Goal: Task Accomplishment & Management: Complete application form

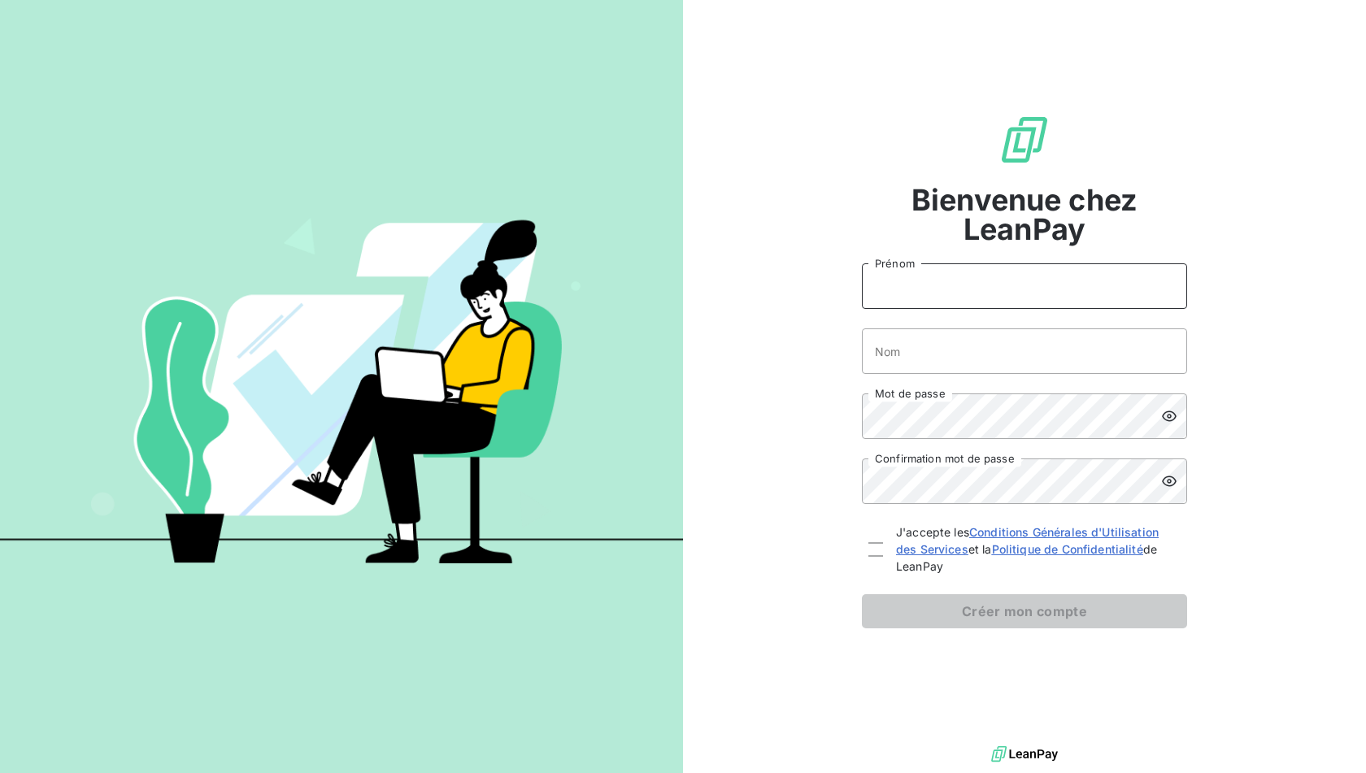
click at [1052, 279] on input "Prénom" at bounding box center [1024, 286] width 325 height 46
type input "Hadrien"
type input "Brunaux"
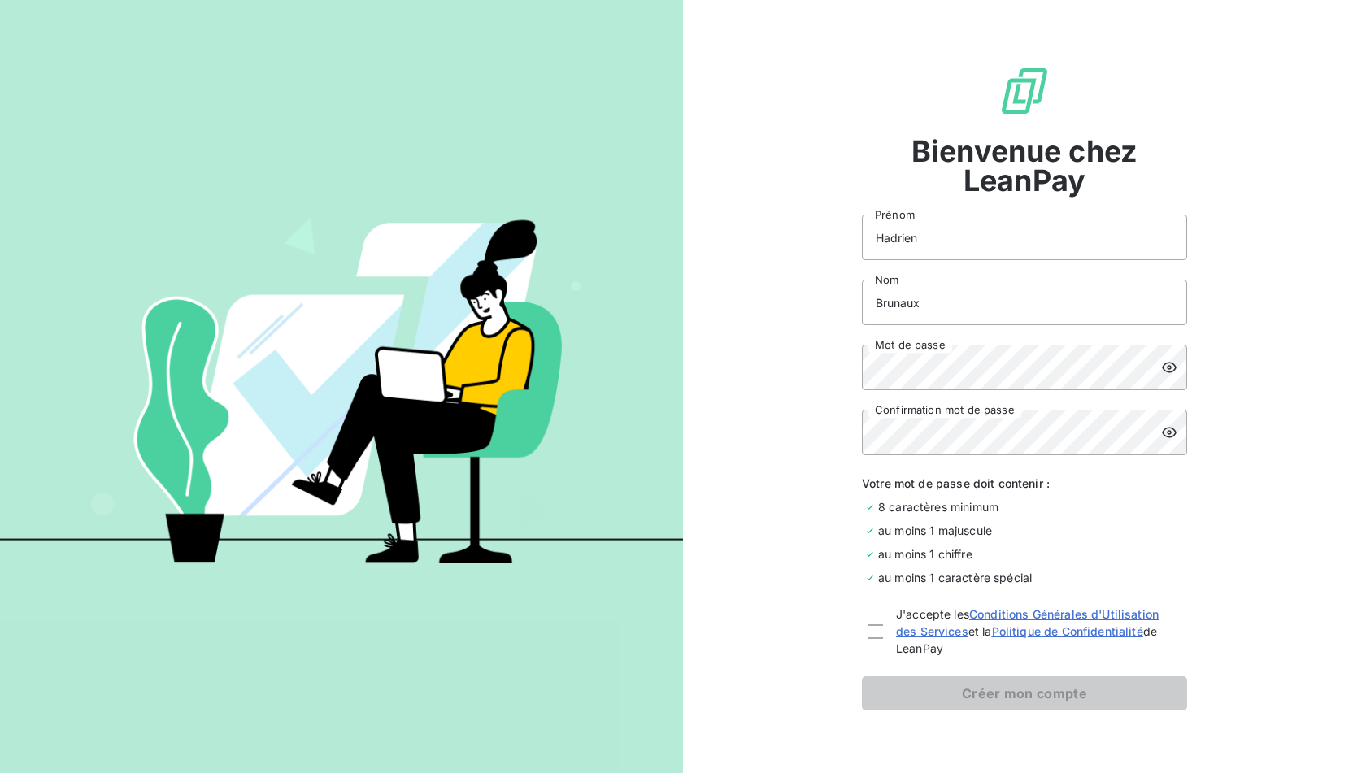
click at [1178, 437] on div at bounding box center [1174, 433] width 26 height 46
click at [870, 628] on div at bounding box center [875, 631] width 15 height 15
checkbox input "true"
click at [893, 683] on button "Créer mon compte" at bounding box center [1024, 693] width 325 height 34
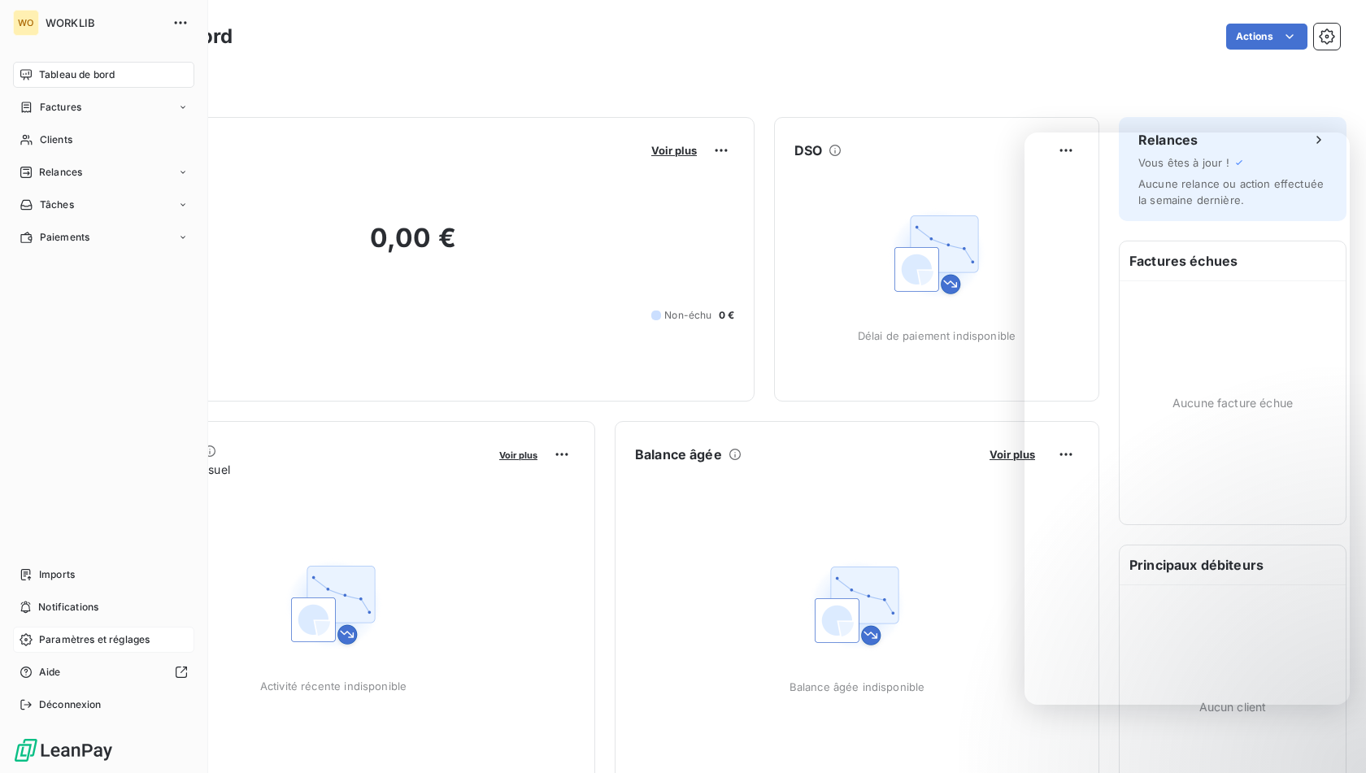
click at [44, 642] on span "Paramètres et réglages" at bounding box center [94, 639] width 111 height 15
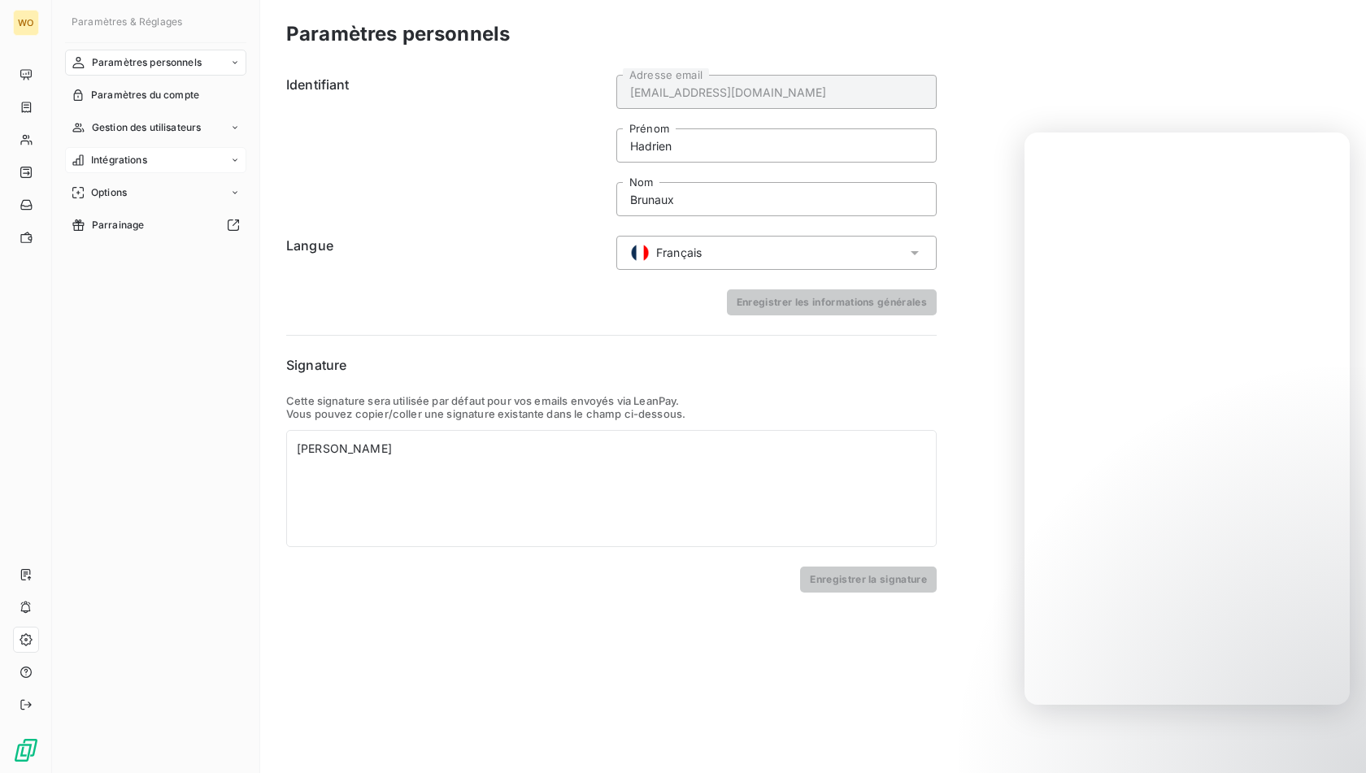
click at [154, 167] on div "Intégrations" at bounding box center [155, 160] width 181 height 26
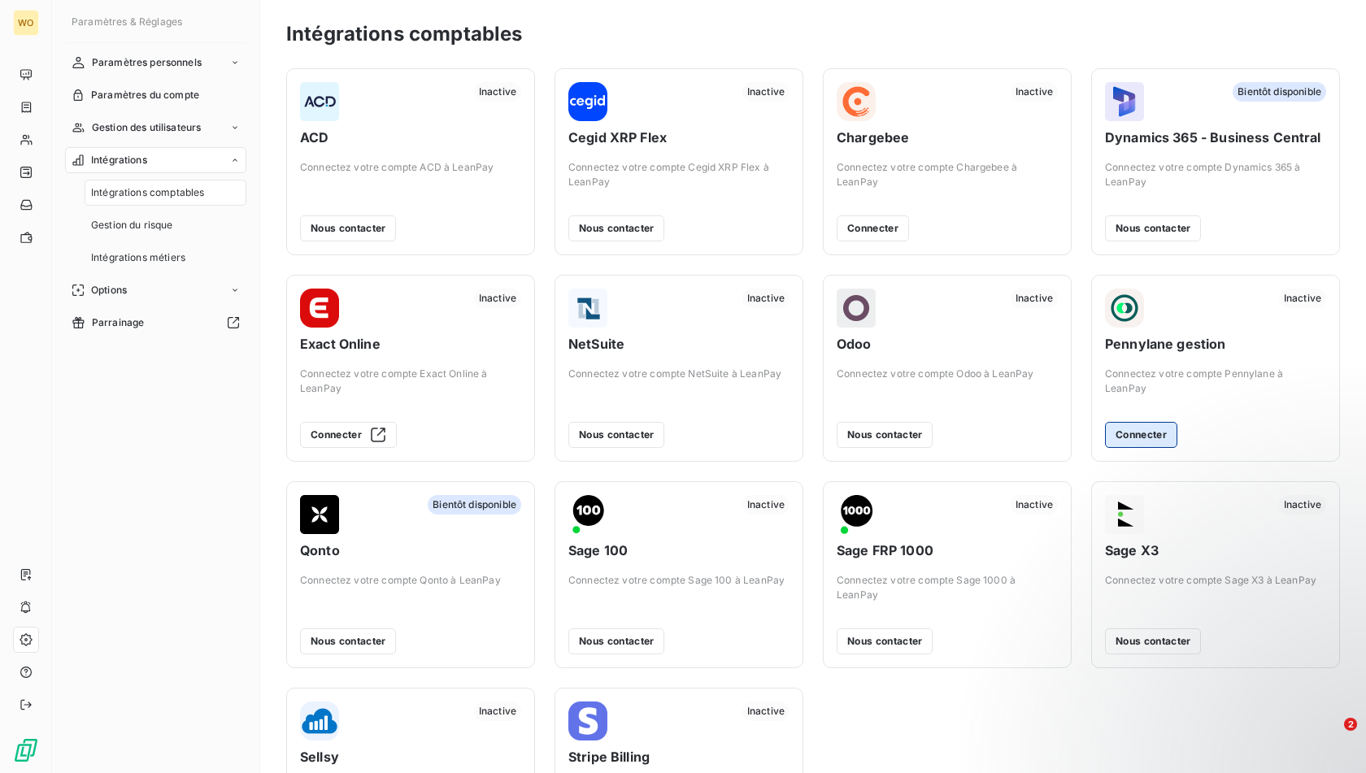
click at [1118, 427] on button "Connecter" at bounding box center [1141, 435] width 72 height 26
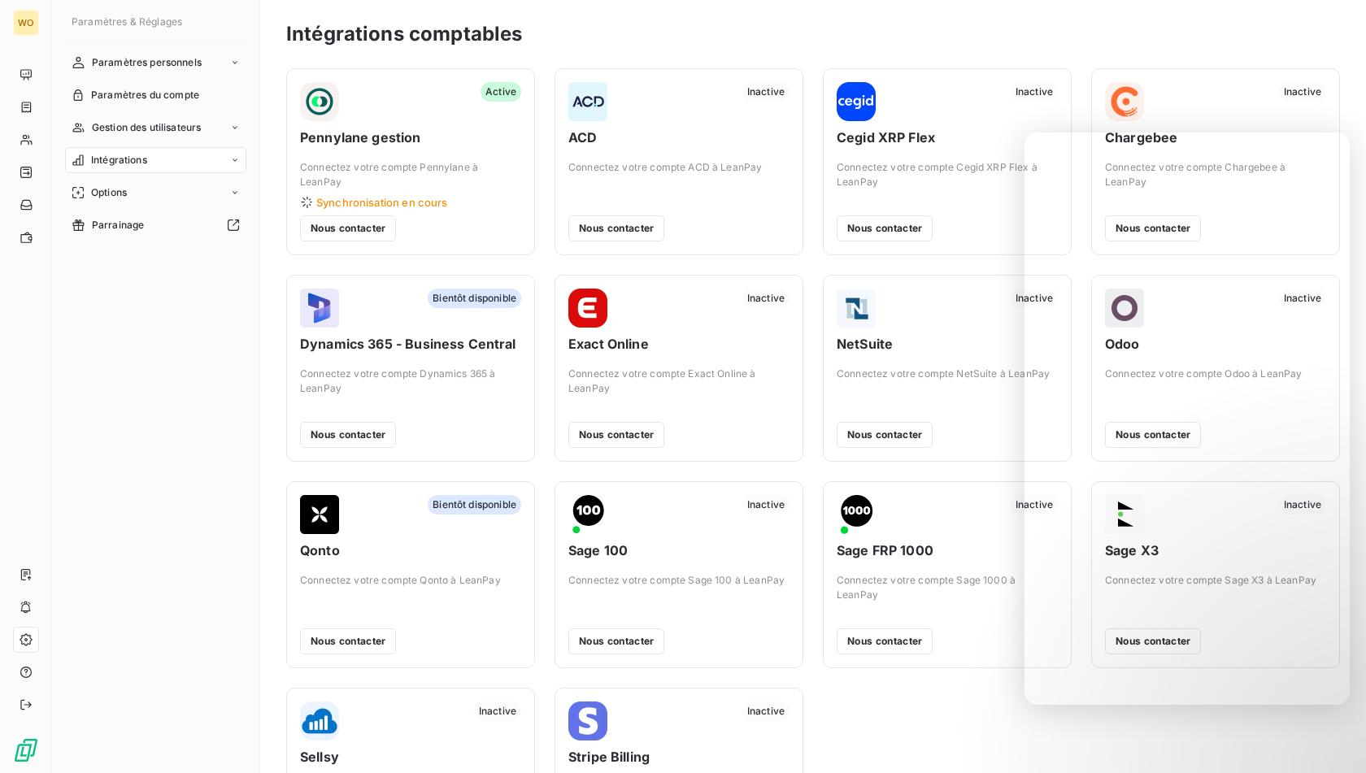
click at [102, 300] on div "Paramètres personnels Paramètres du compte Gestion des utilisateurs Intégration…" at bounding box center [155, 397] width 181 height 694
